Goal: Task Accomplishment & Management: Complete application form

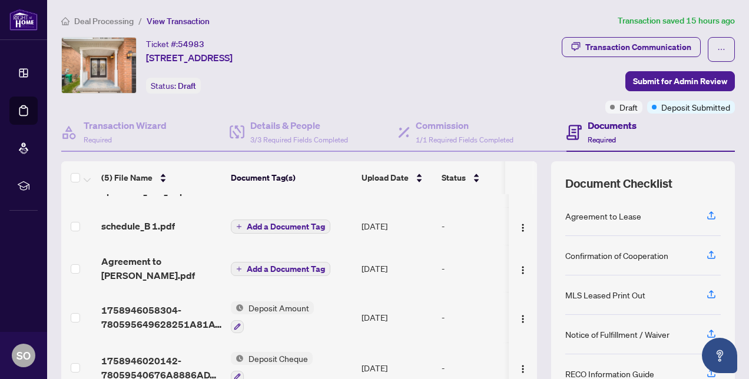
scroll to position [112, 0]
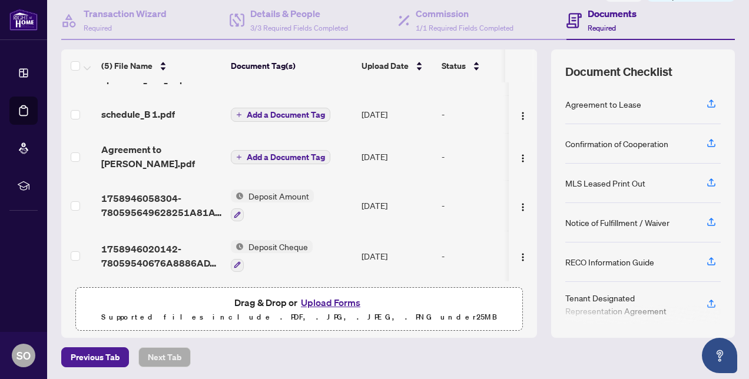
click at [325, 300] on button "Upload Forms" at bounding box center [331, 302] width 67 height 15
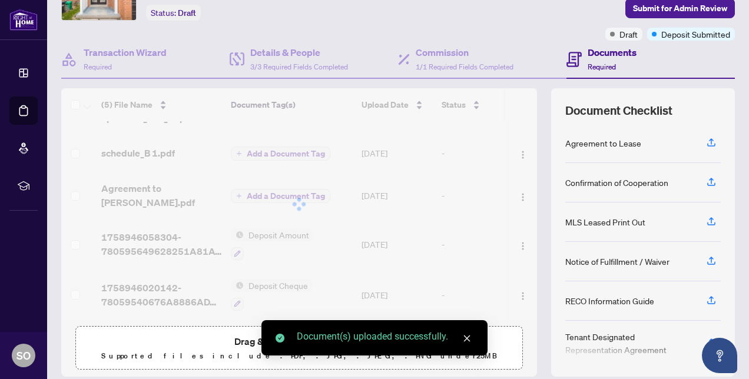
scroll to position [0, 0]
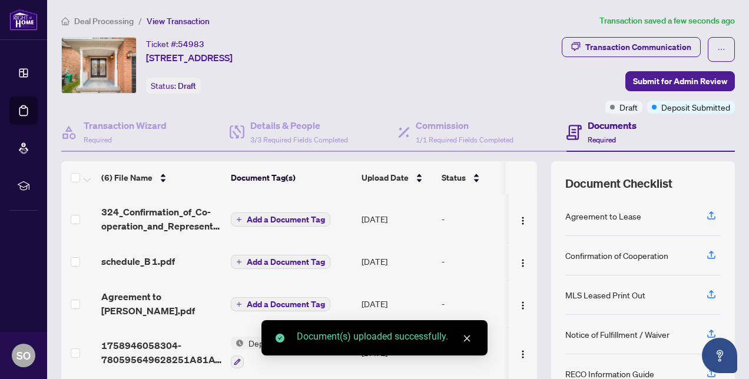
click at [91, 20] on span "Deal Processing" at bounding box center [104, 21] width 60 height 11
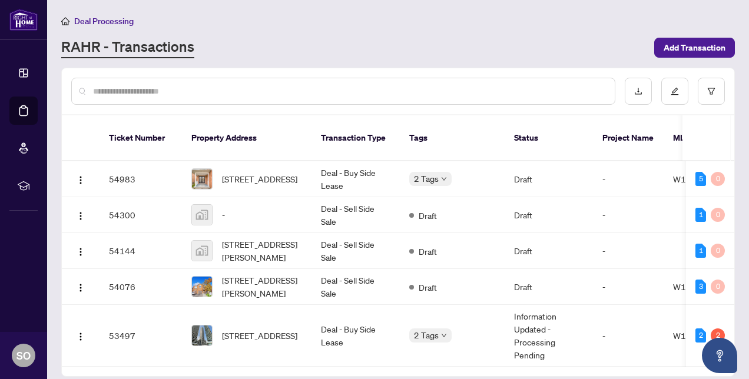
click at [280, 87] on input "text" at bounding box center [349, 91] width 513 height 13
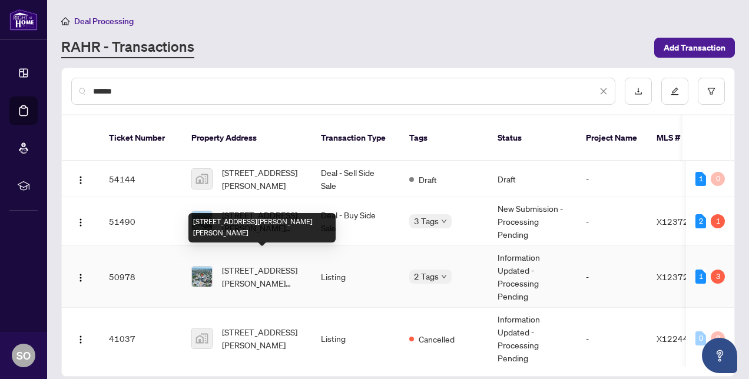
type input "******"
click at [246, 267] on span "[STREET_ADDRESS][PERSON_NAME][PERSON_NAME]" at bounding box center [262, 277] width 80 height 26
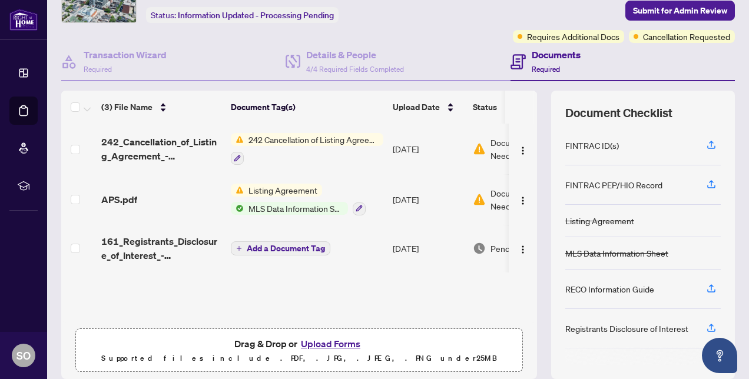
scroll to position [112, 0]
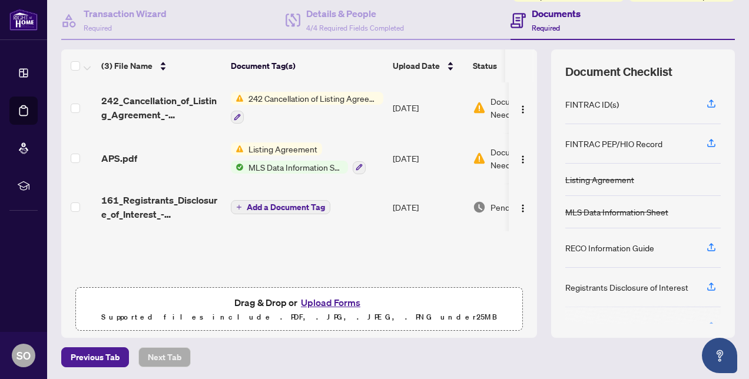
click at [313, 298] on button "Upload Forms" at bounding box center [331, 302] width 67 height 15
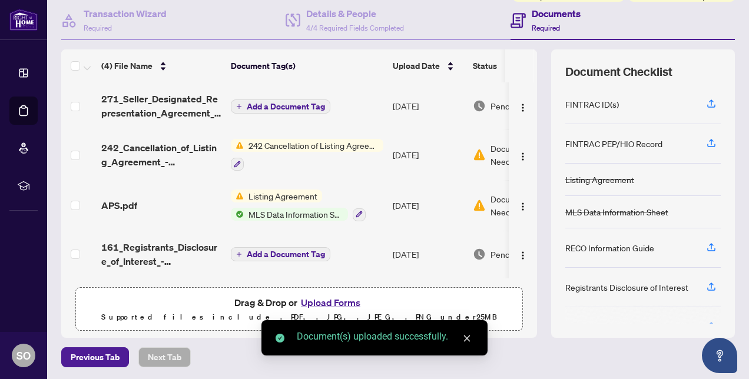
scroll to position [0, 0]
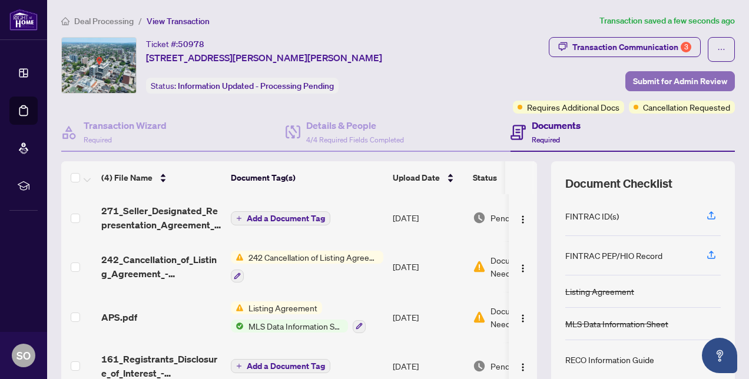
click at [634, 72] on span "Submit for Admin Review" at bounding box center [680, 81] width 94 height 19
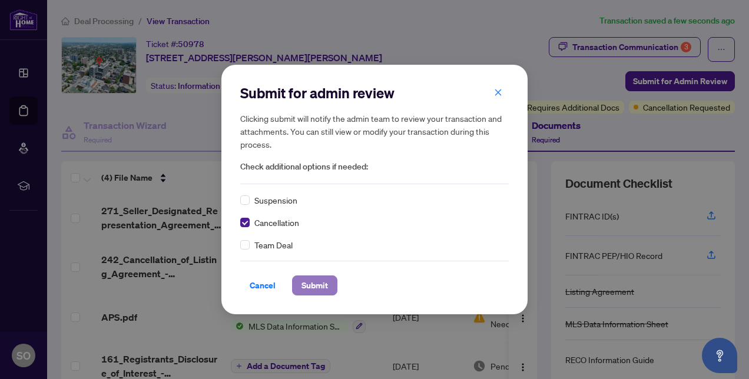
click at [315, 283] on span "Submit" at bounding box center [315, 285] width 27 height 19
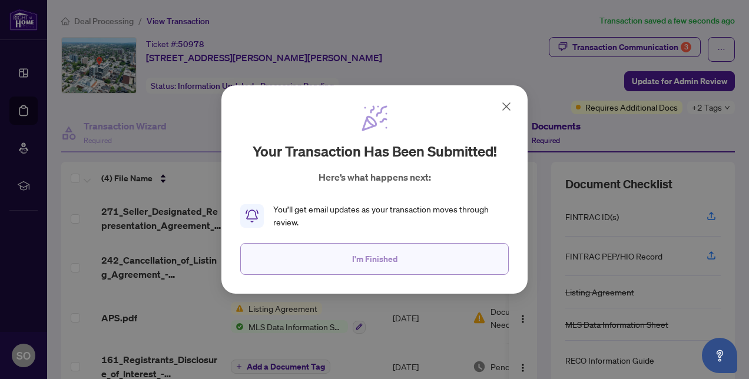
click at [370, 259] on span "I'm Finished" at bounding box center [374, 259] width 45 height 19
